Goal: Information Seeking & Learning: Check status

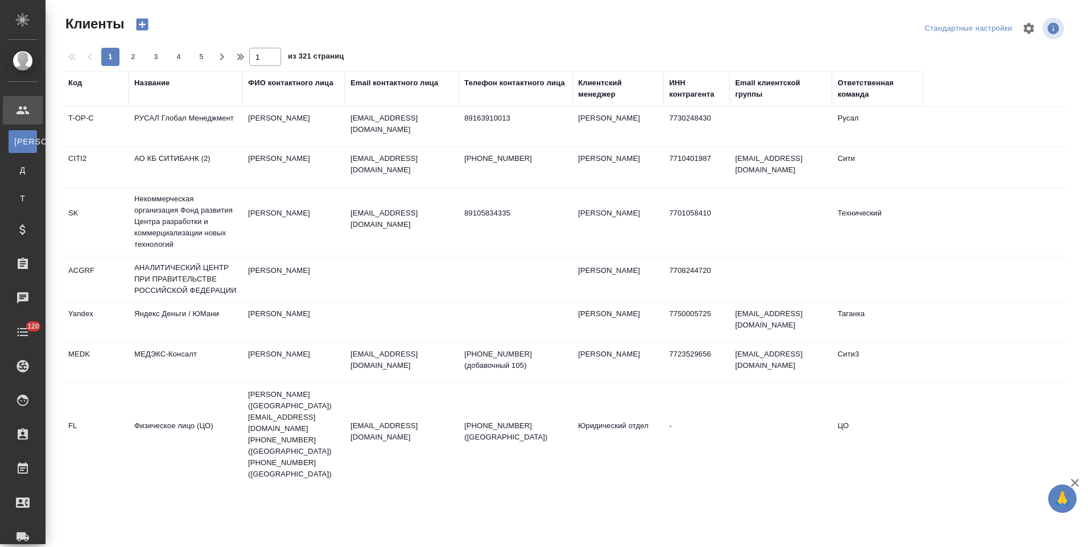
select select "RU"
click at [321, 147] on td "Вишняк Максим" at bounding box center [293, 127] width 102 height 40
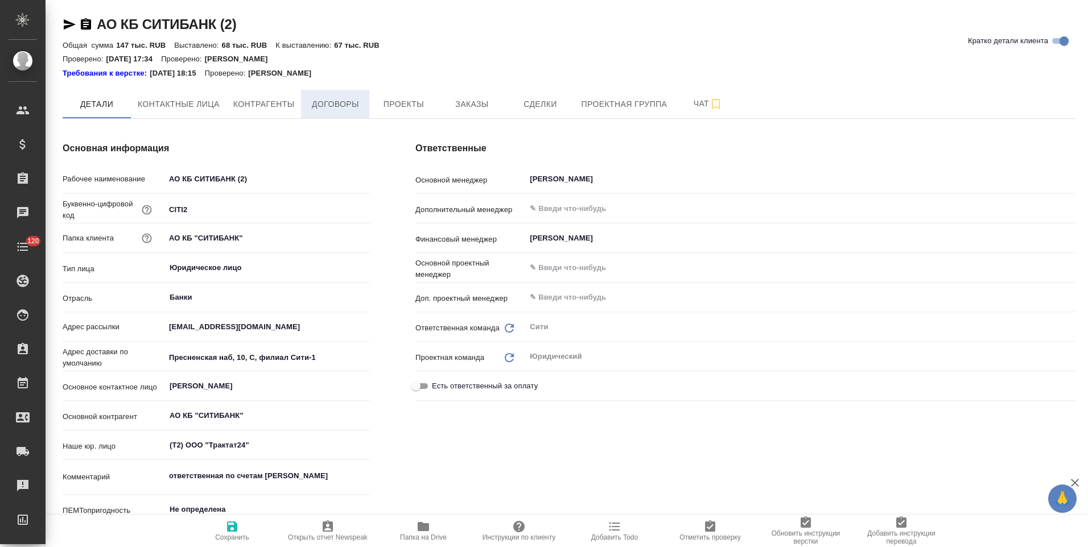
click at [349, 102] on span "Договоры" at bounding box center [335, 104] width 55 height 14
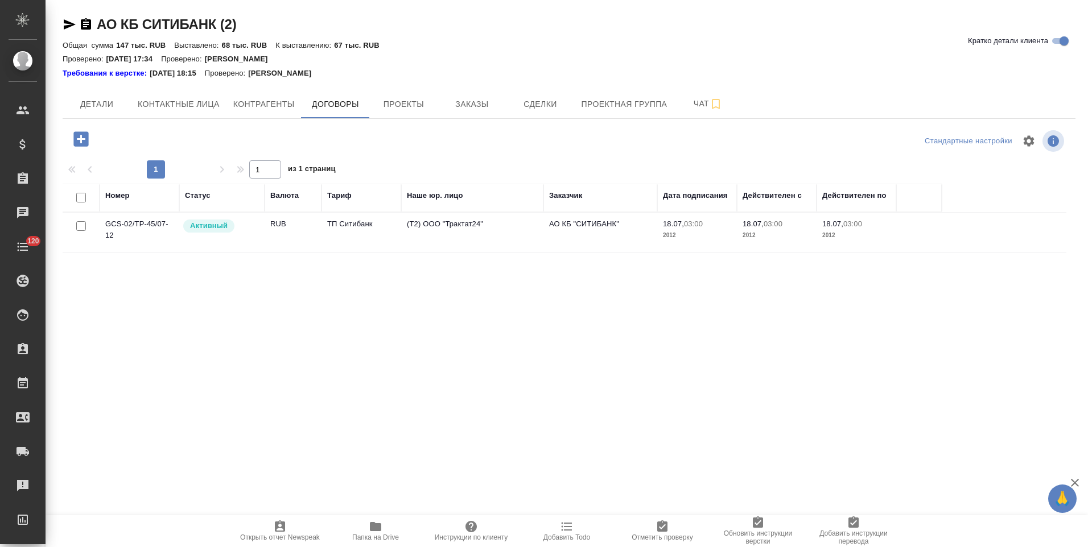
click at [348, 237] on td "ТП Ситибанк" at bounding box center [361, 233] width 80 height 40
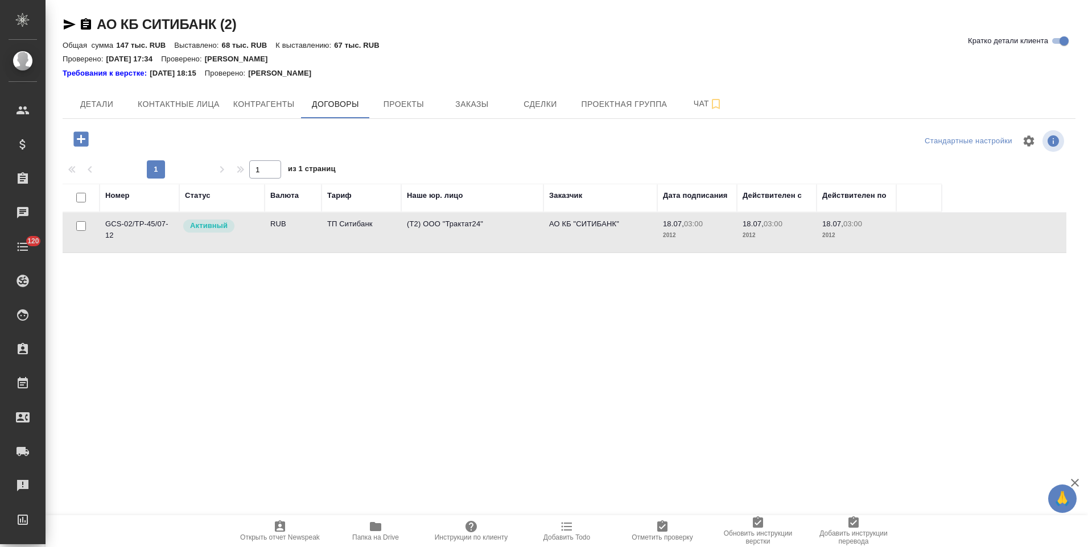
click at [348, 237] on td "ТП Ситибанк" at bounding box center [361, 233] width 80 height 40
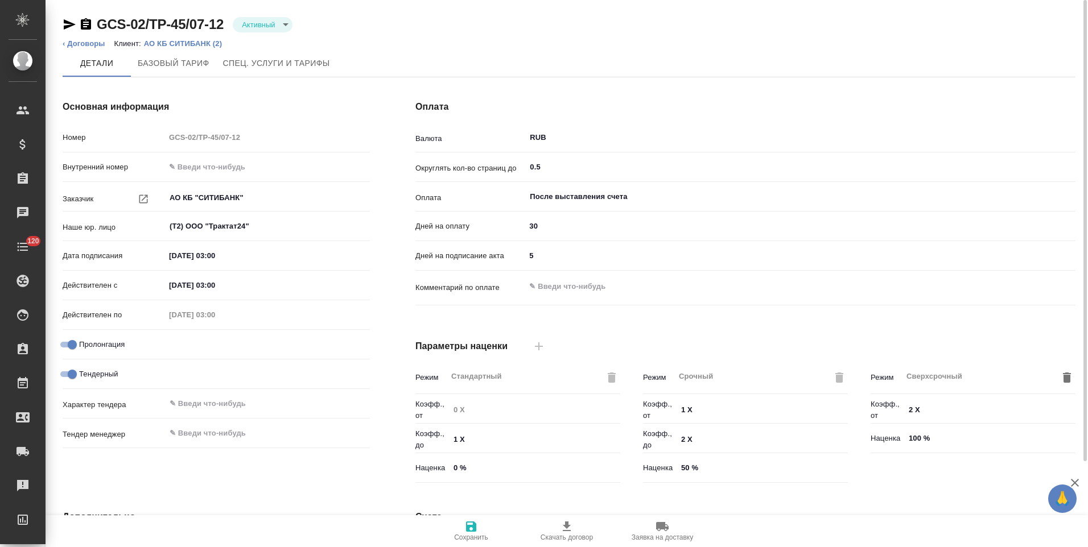
type input "ТП Ситибанк"
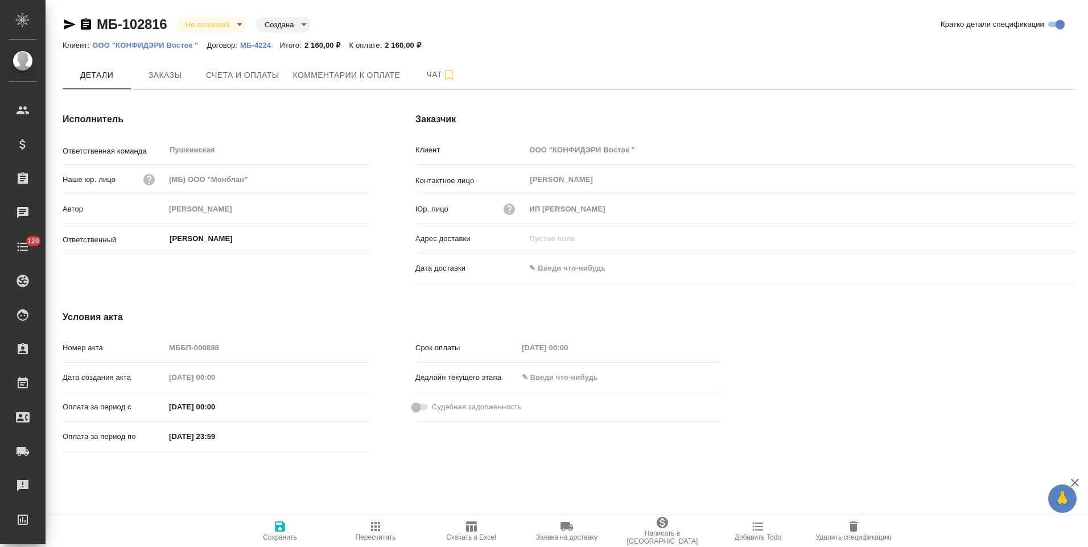
click at [84, 26] on icon "button" at bounding box center [86, 23] width 10 height 11
click at [86, 27] on icon "button" at bounding box center [86, 25] width 14 height 14
click at [86, 22] on icon "button" at bounding box center [86, 25] width 14 height 14
